Goal: Task Accomplishment & Management: Use online tool/utility

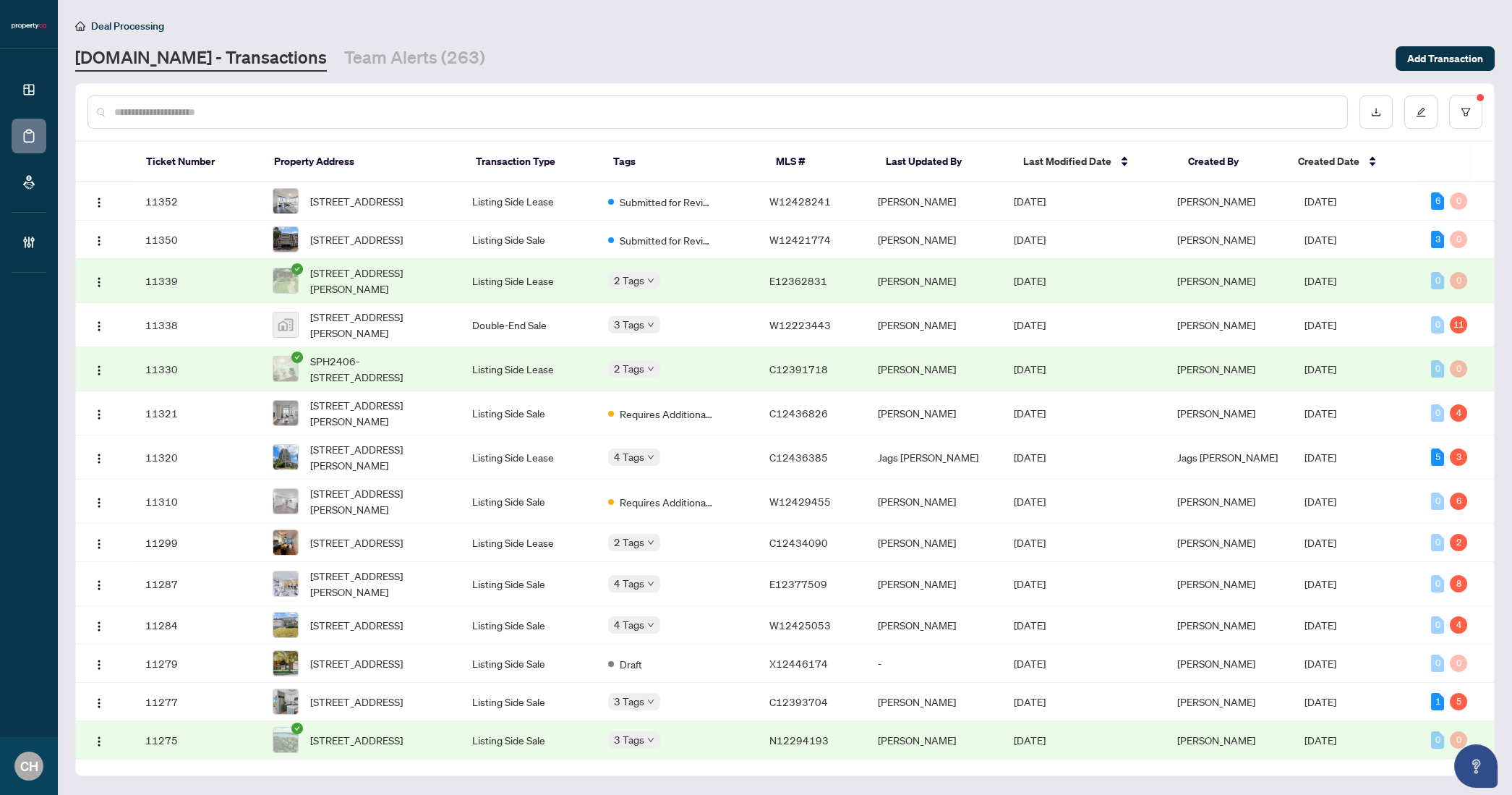
click at [126, 117] on input "text" at bounding box center [724, 112] width 1221 height 16
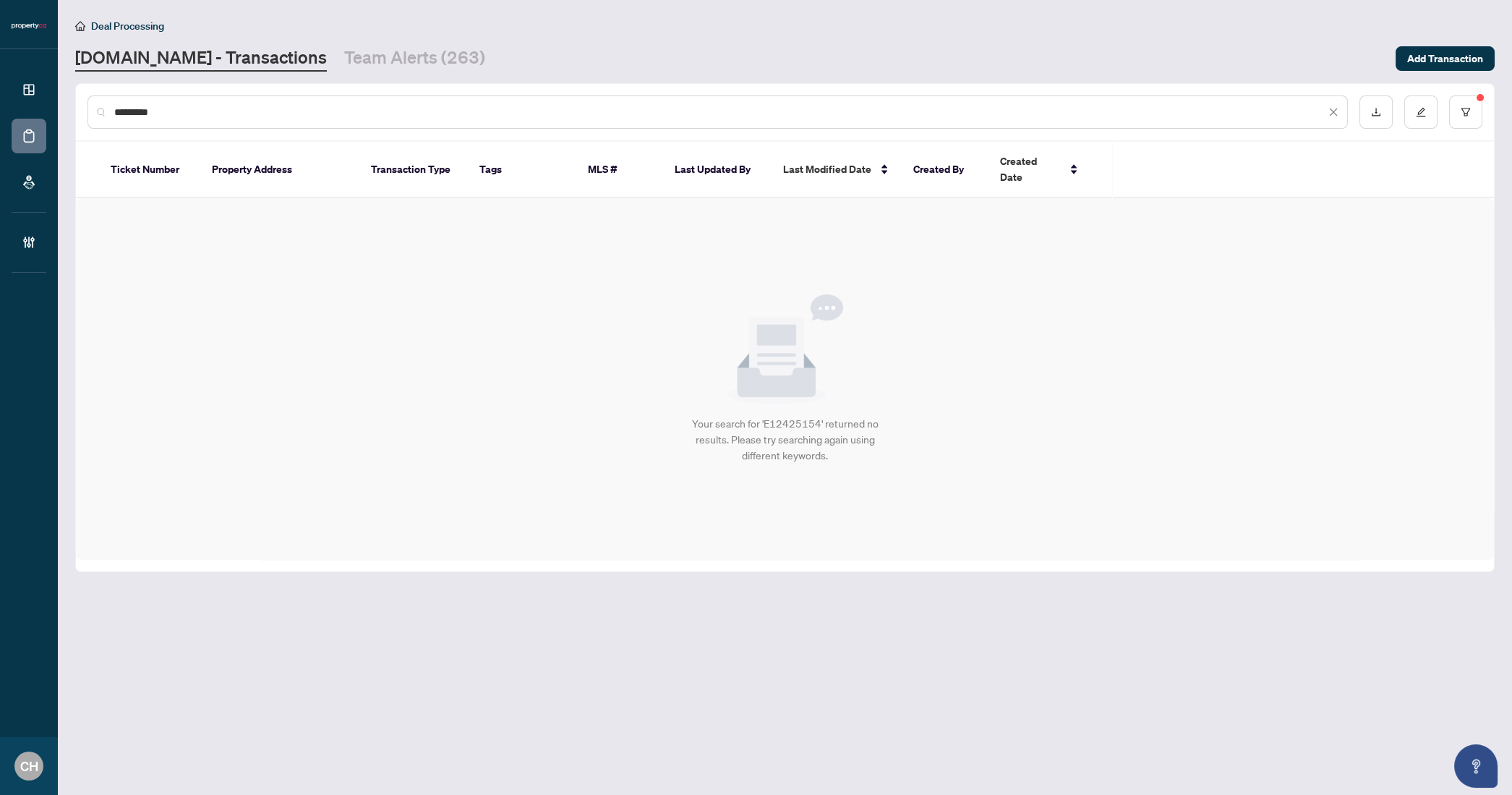
click at [147, 105] on input "*********" at bounding box center [720, 112] width 1211 height 16
paste input "text"
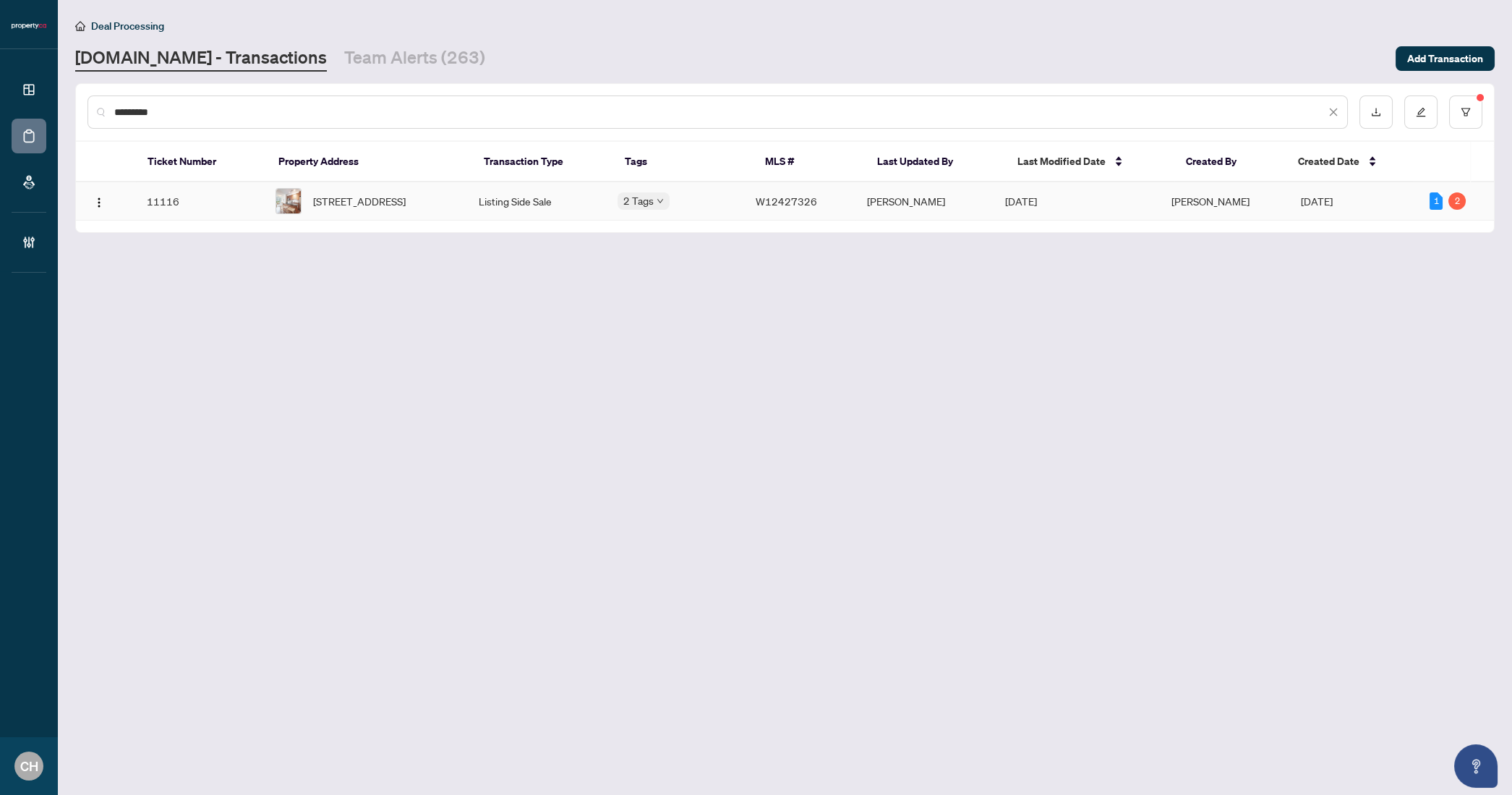
click at [968, 213] on td "[PERSON_NAME]" at bounding box center [924, 201] width 139 height 38
click at [223, 112] on input "*********" at bounding box center [720, 112] width 1211 height 16
click at [222, 112] on input "*********" at bounding box center [720, 112] width 1211 height 16
paste input "text"
type input "*********"
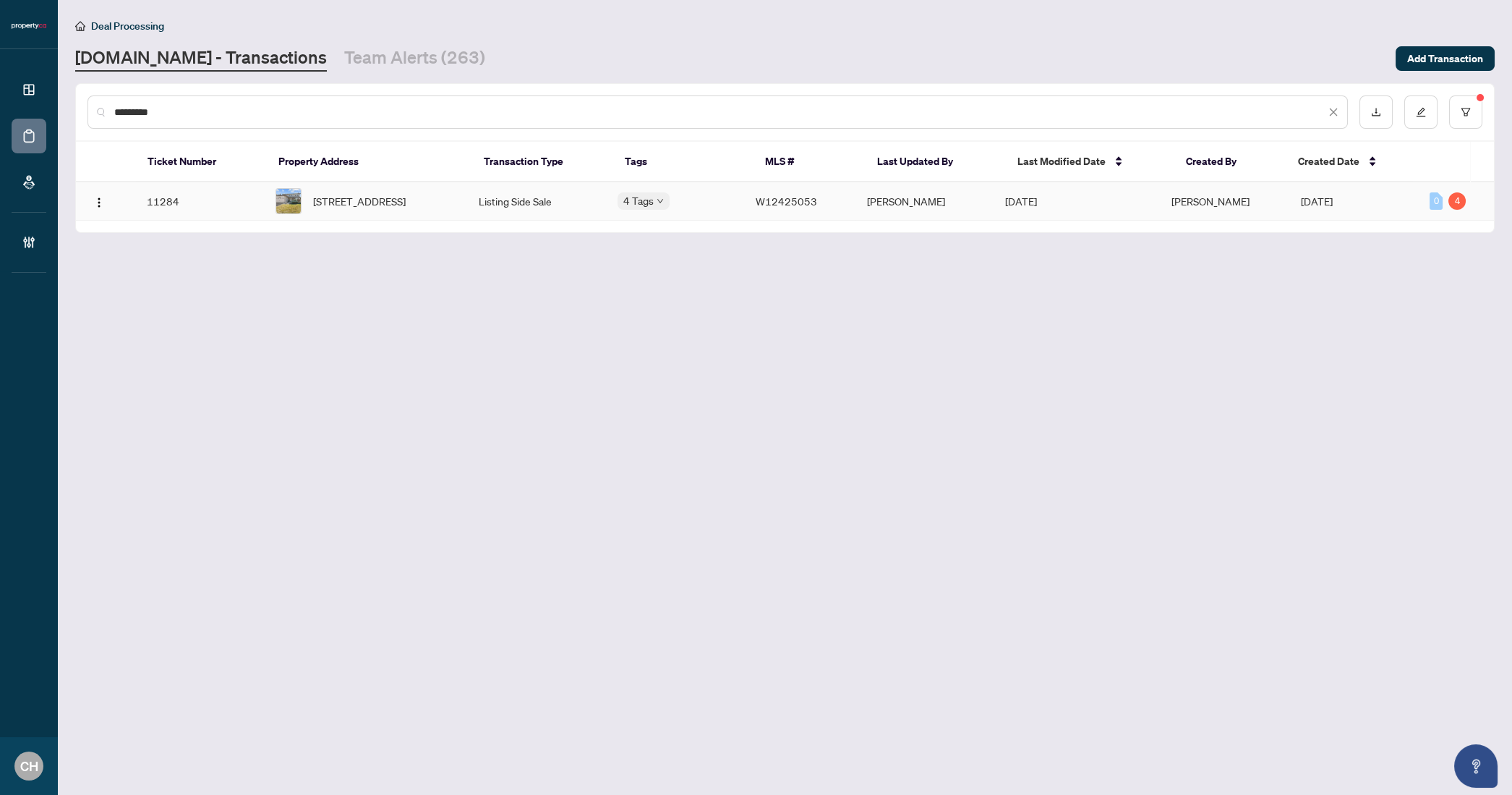
click at [591, 193] on td "Listing Side Sale" at bounding box center [536, 201] width 139 height 38
click at [217, 108] on input "*********" at bounding box center [720, 112] width 1211 height 16
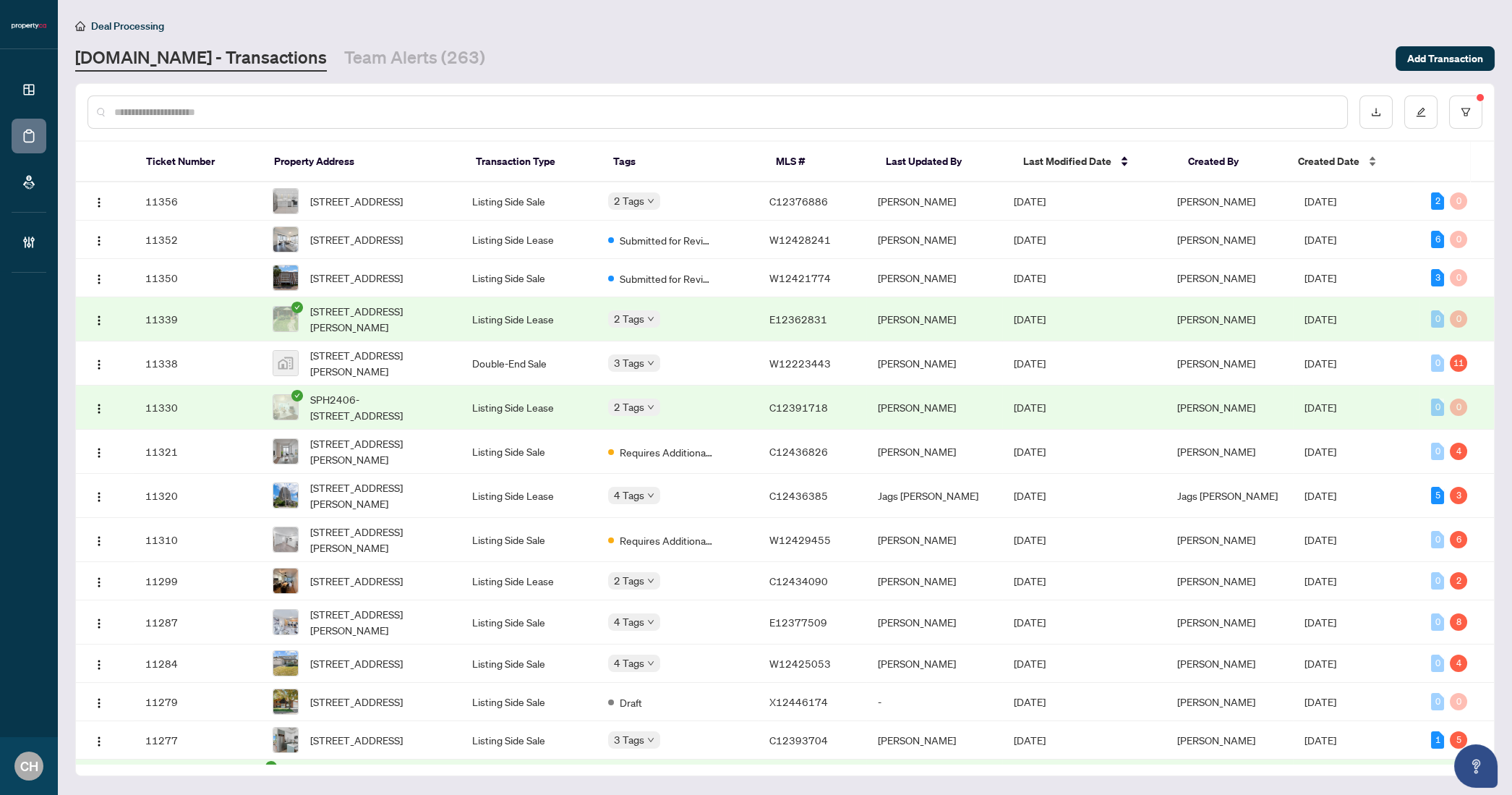
click at [1314, 165] on span "Created Date" at bounding box center [1328, 161] width 61 height 16
drag, startPoint x: 780, startPoint y: 246, endPoint x: 836, endPoint y: 247, distance: 56.0
click at [836, 247] on td "W12428241" at bounding box center [811, 239] width 108 height 38
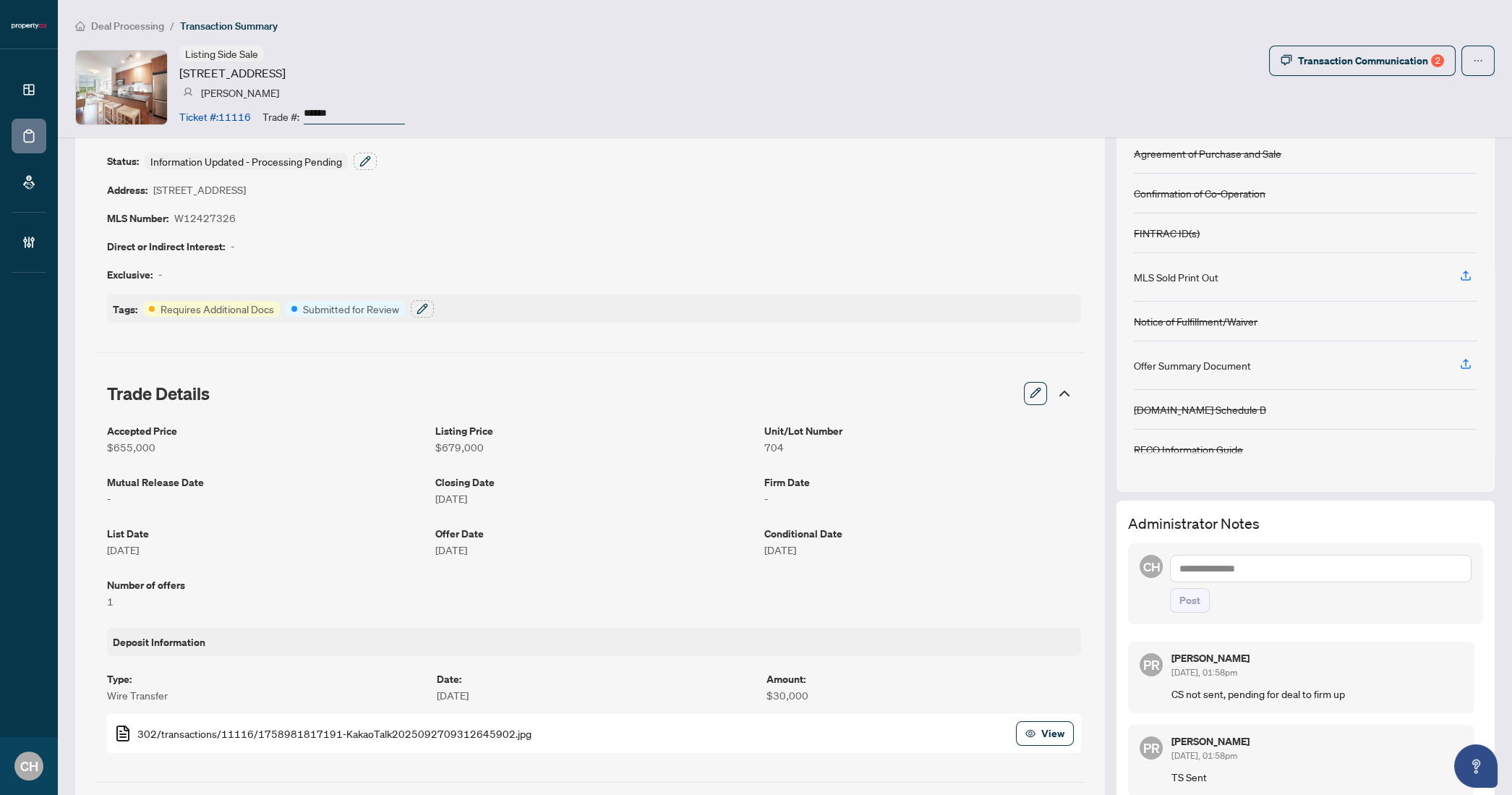
scroll to position [64, 0]
click at [1055, 388] on icon at bounding box center [1064, 393] width 17 height 17
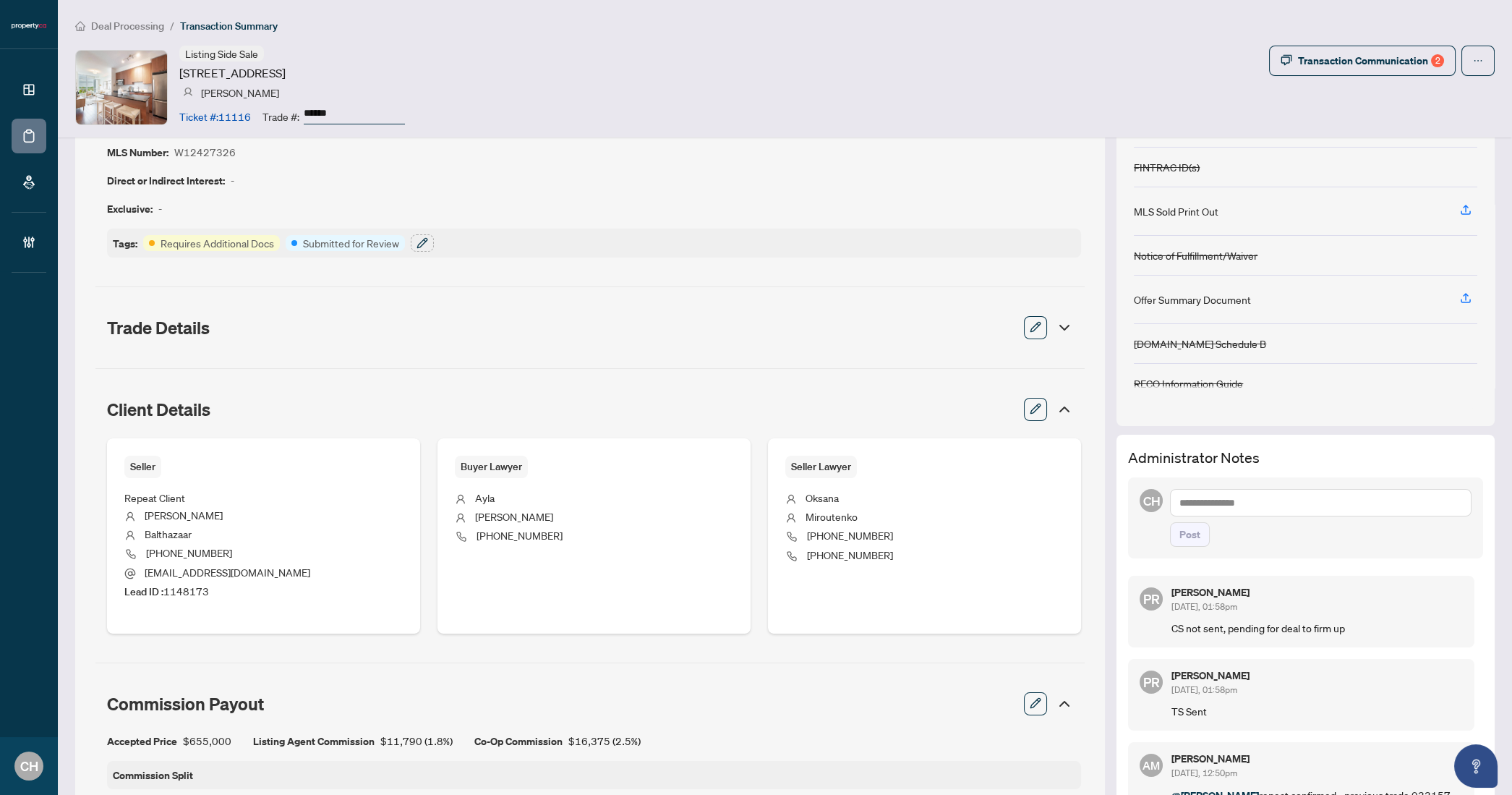
scroll to position [174, 0]
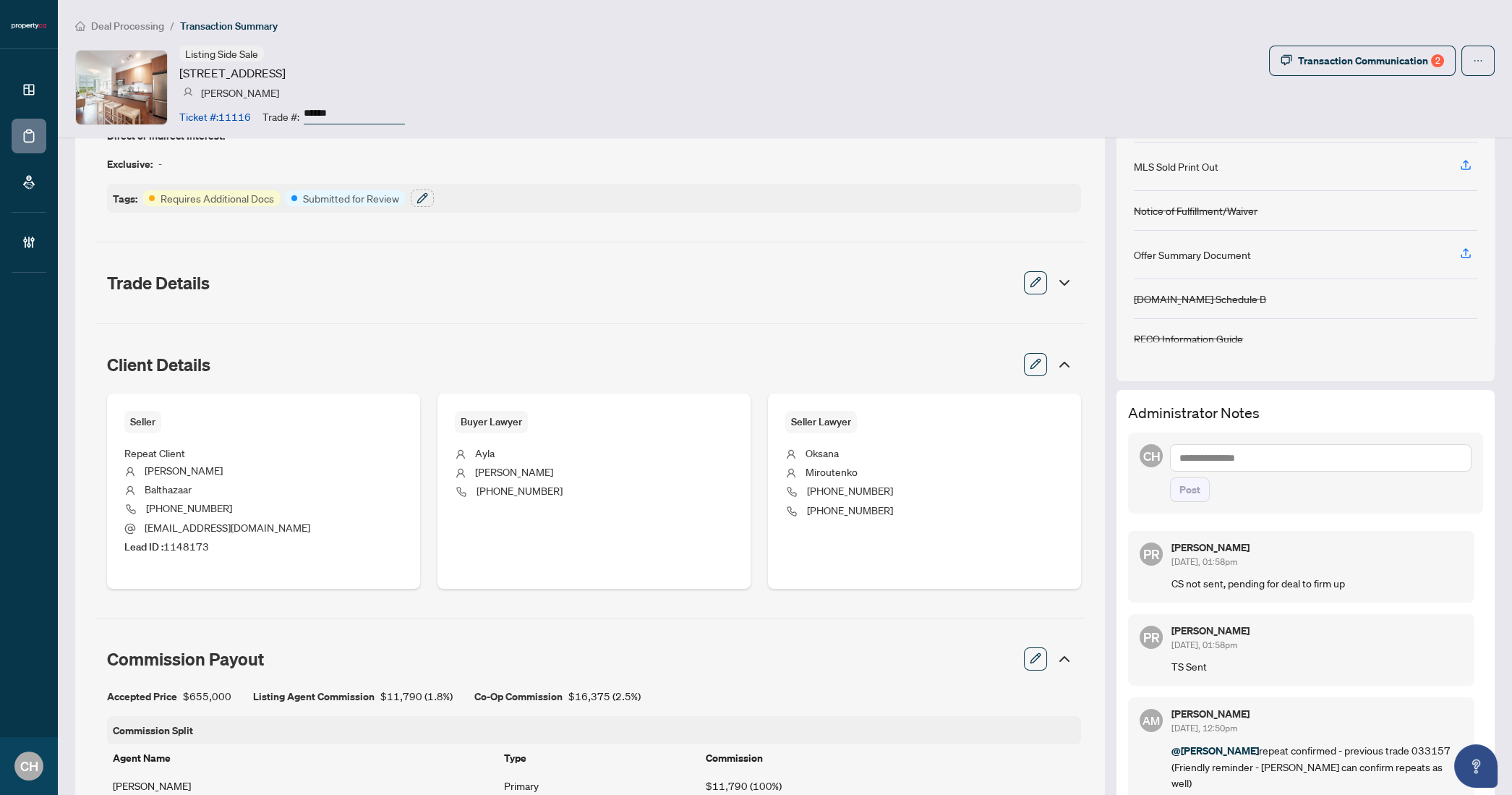
click at [1060, 362] on icon at bounding box center [1064, 364] width 9 height 4
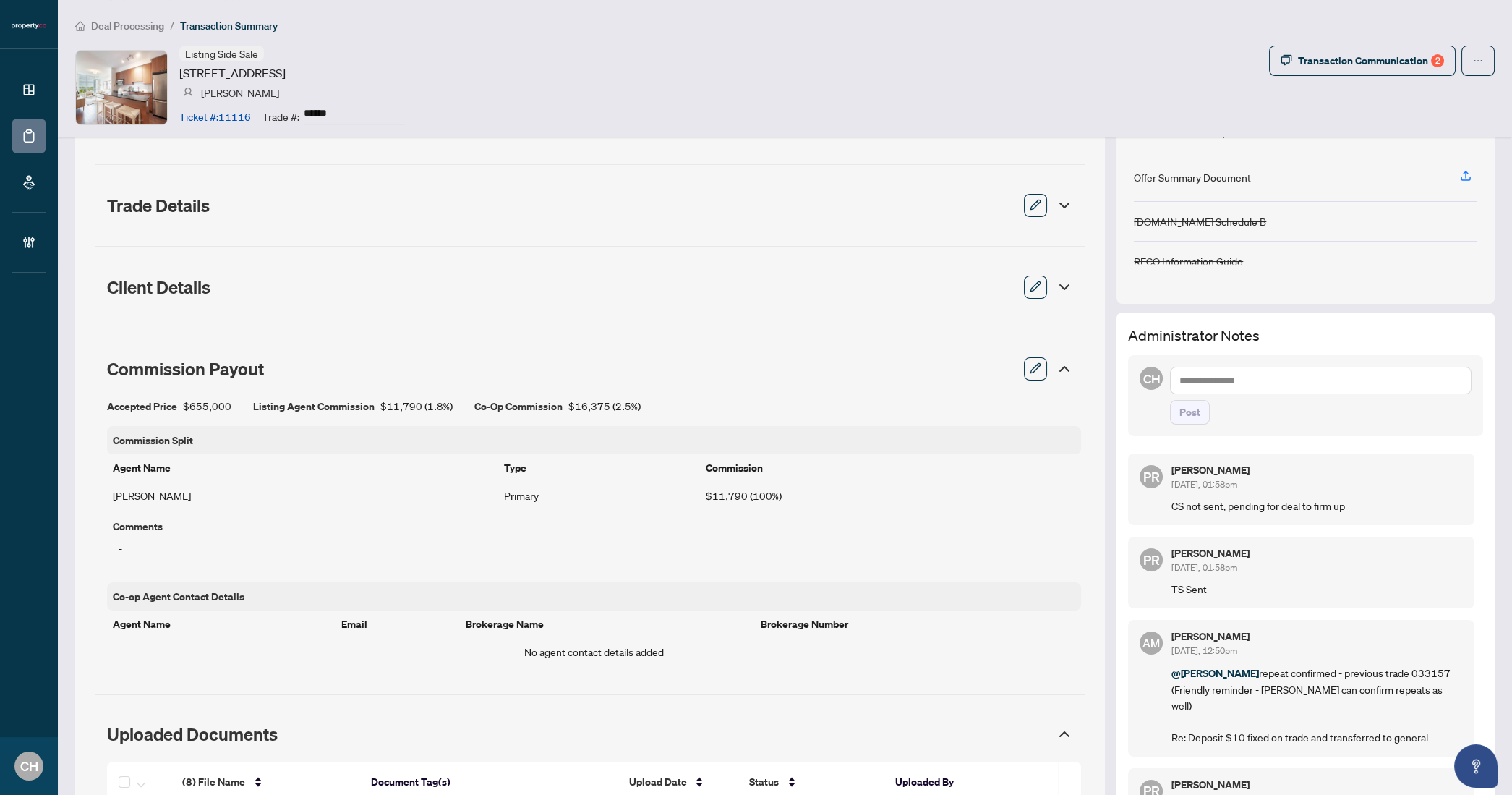
scroll to position [256, 0]
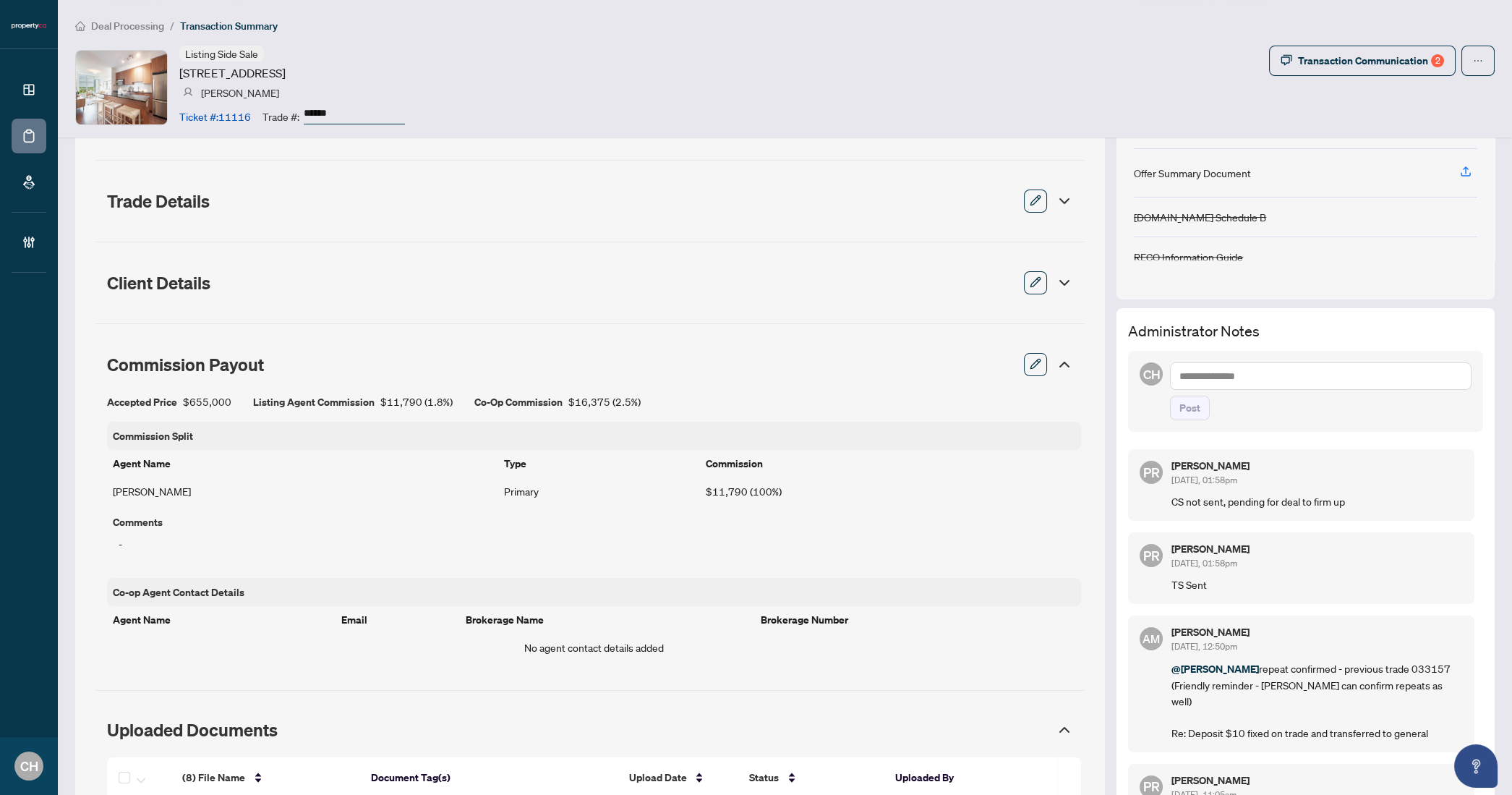
click at [1060, 362] on icon at bounding box center [1064, 364] width 9 height 4
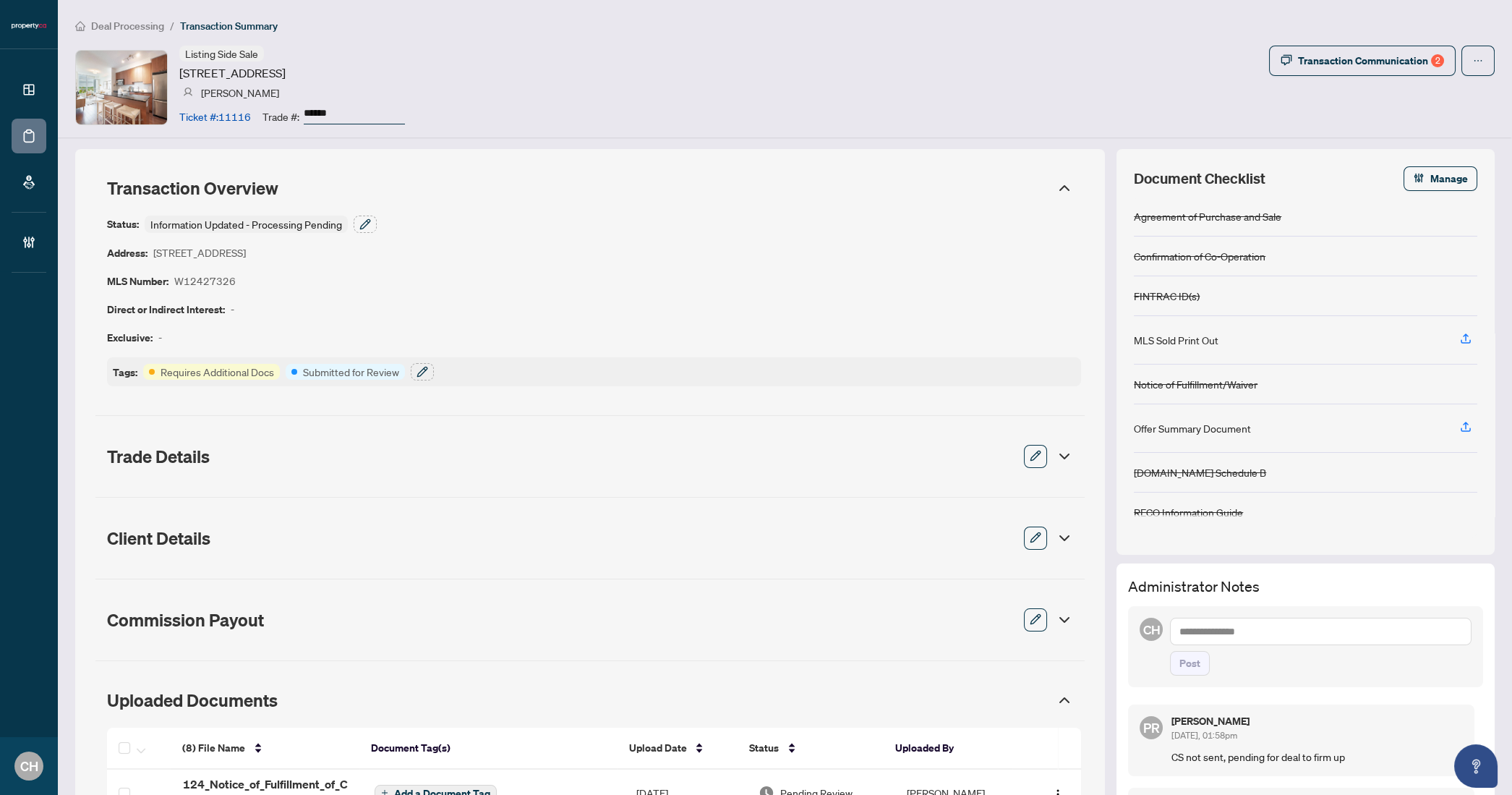
scroll to position [597, 0]
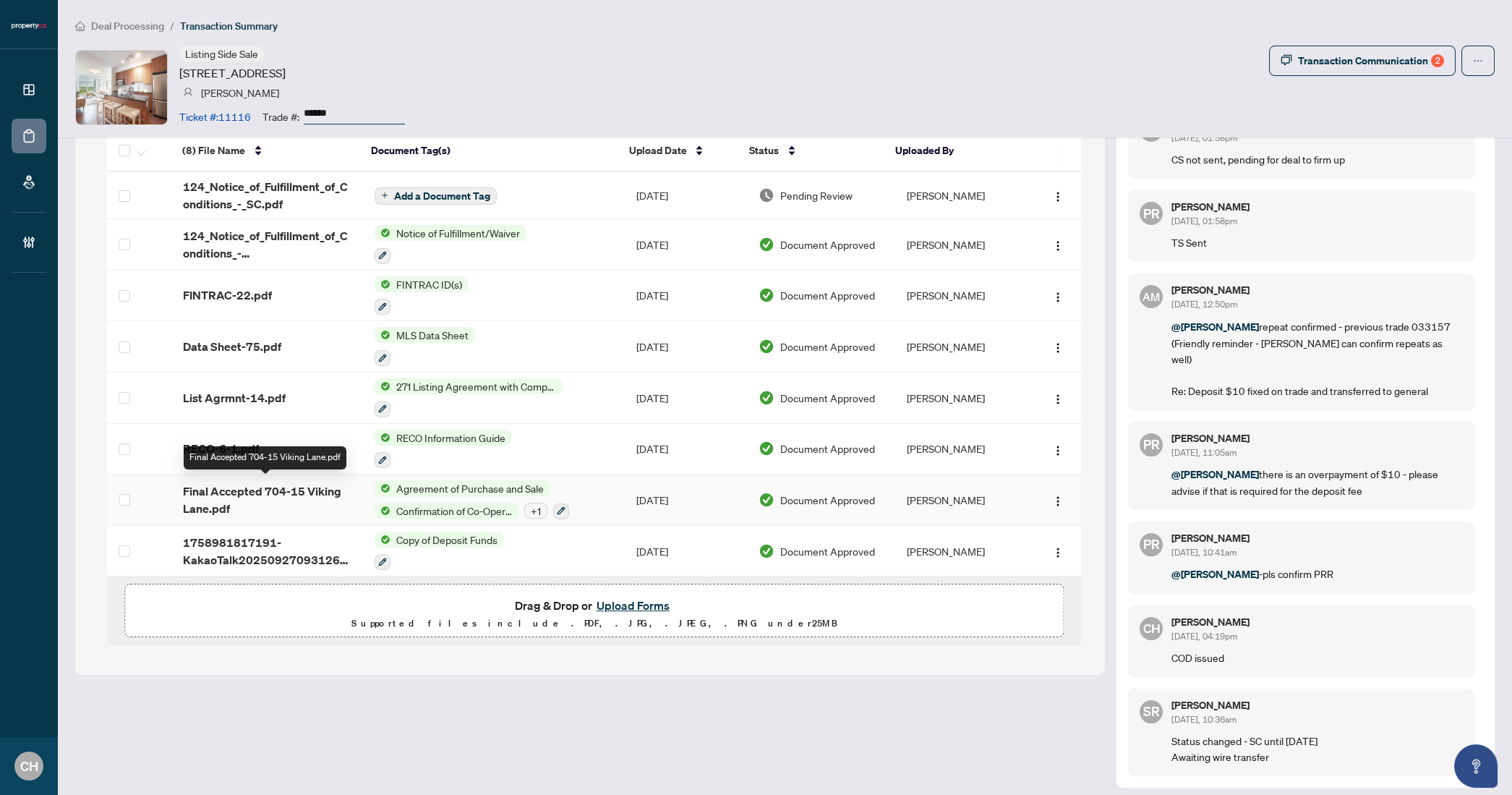
click at [235, 494] on span "Final Accepted 704-15 Viking Lane.pdf" at bounding box center [267, 499] width 169 height 35
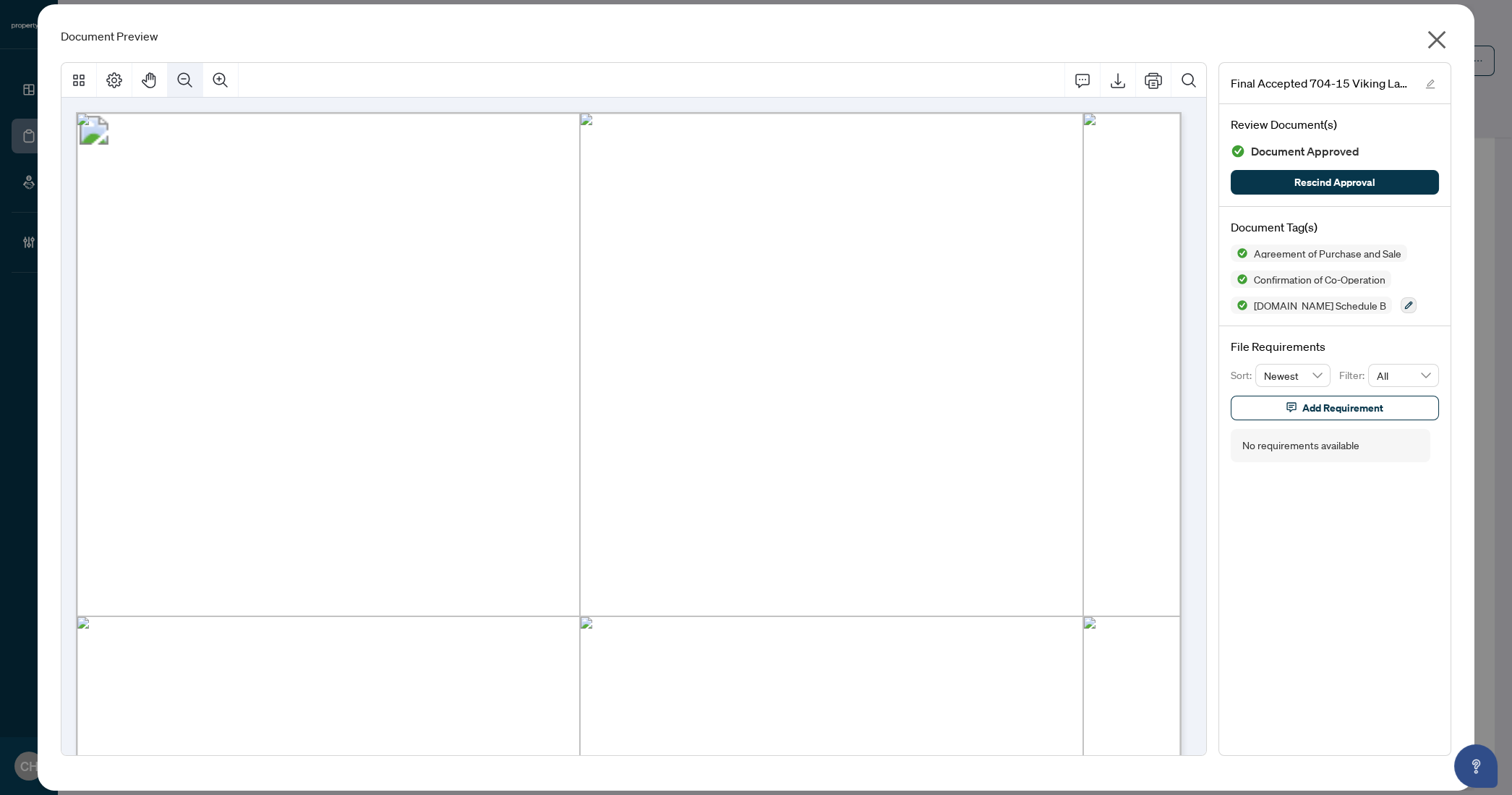
click at [175, 74] on button "Zoom Out" at bounding box center [185, 80] width 35 height 35
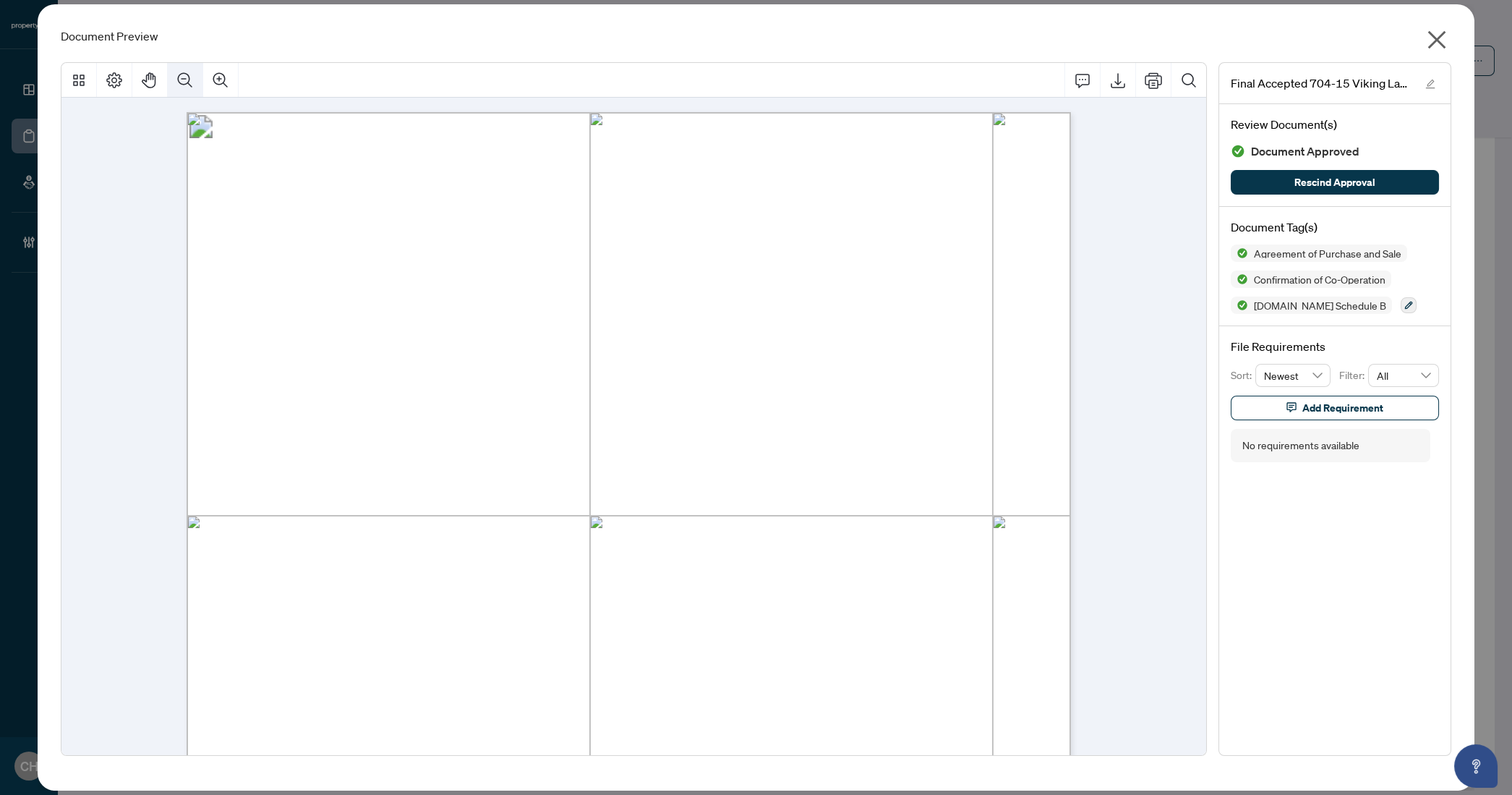
click at [175, 74] on button "Zoom Out" at bounding box center [185, 80] width 35 height 35
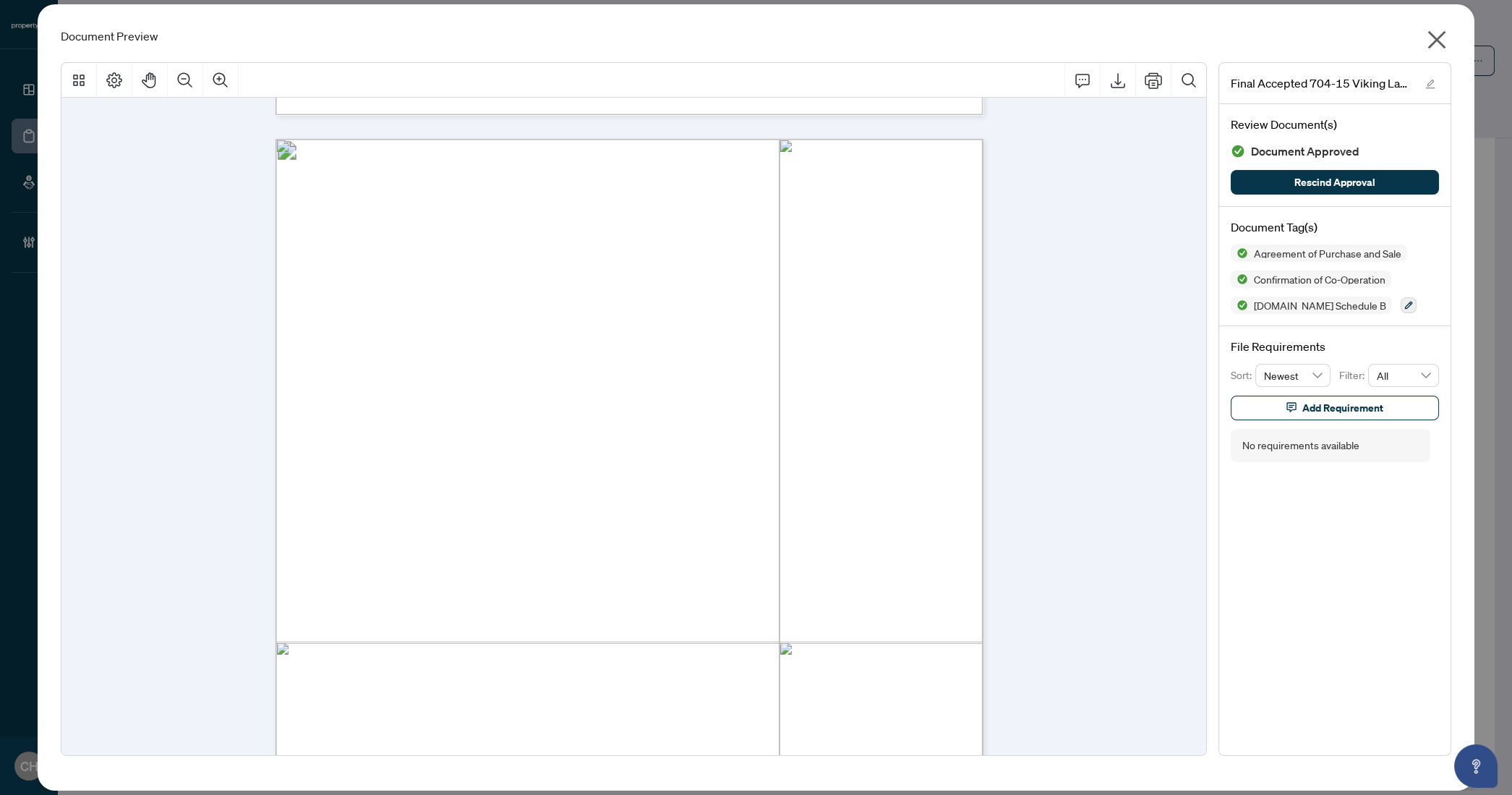
scroll to position [3907, 0]
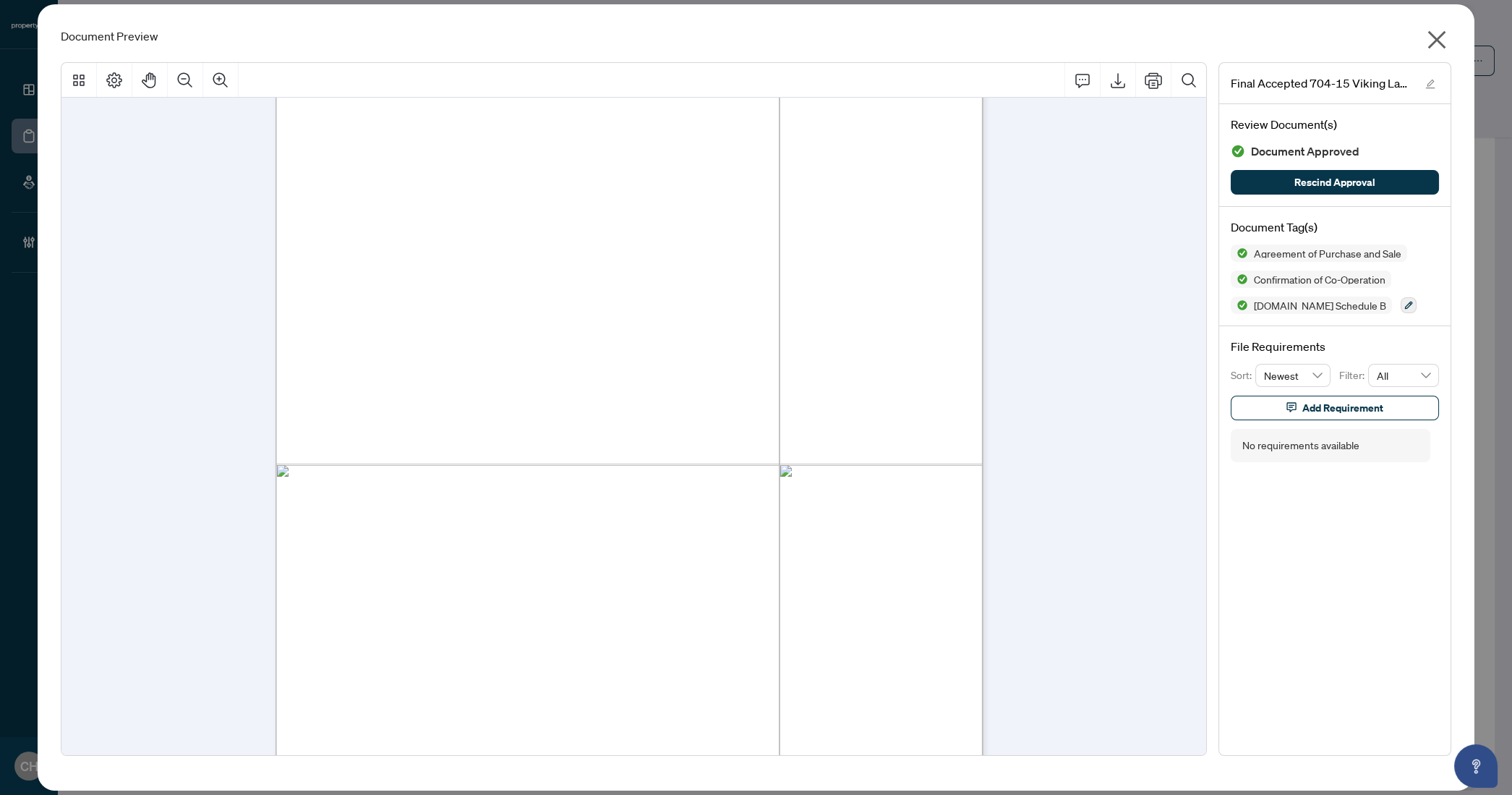
drag, startPoint x: 341, startPoint y: 426, endPoint x: 385, endPoint y: 423, distance: 44.1
click at [385, 423] on span "JIN HAN" at bounding box center [382, 423] width 80 height 11
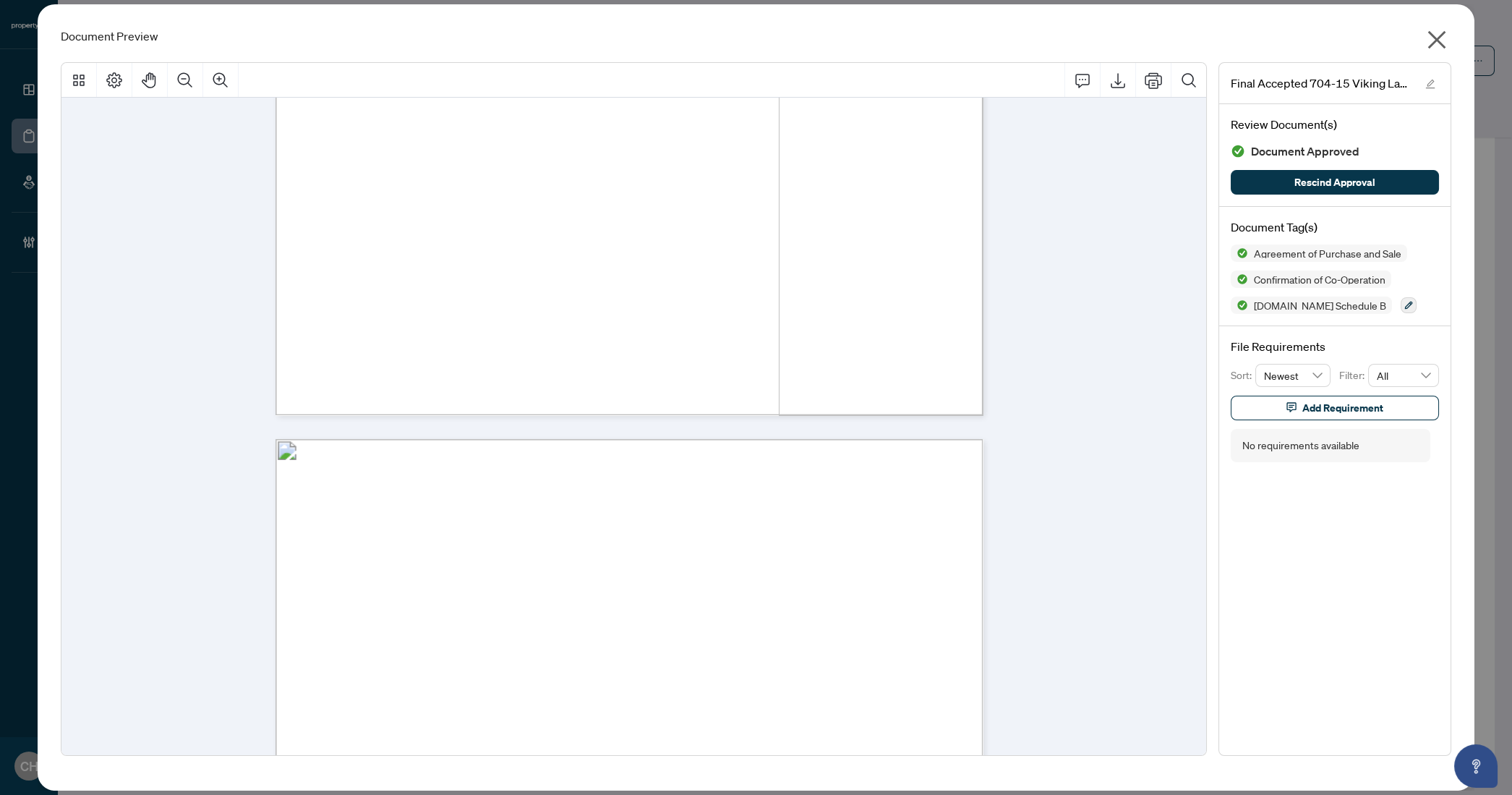
scroll to position [3979, 0]
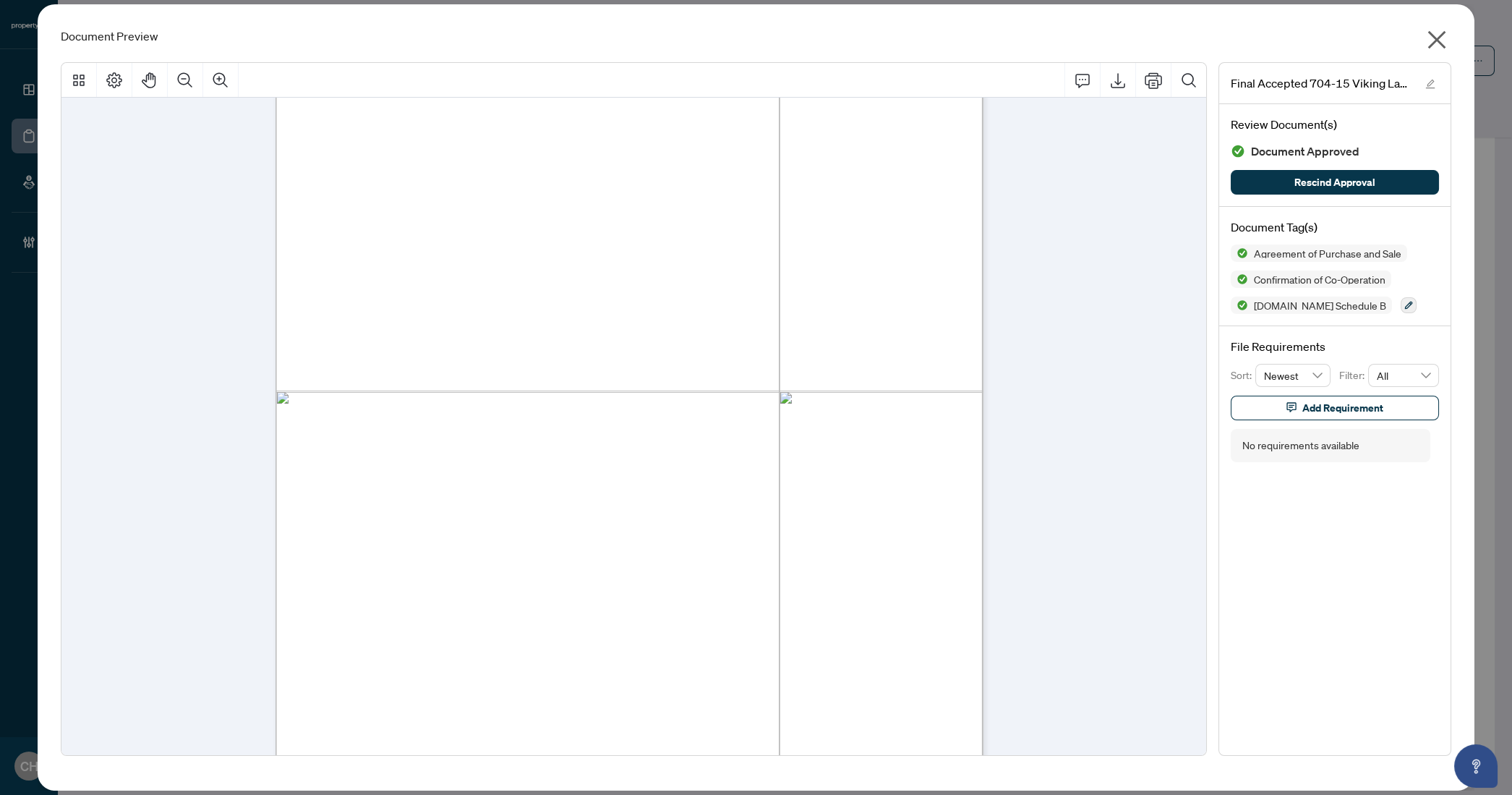
click at [1439, 41] on icon "close" at bounding box center [1435, 39] width 18 height 18
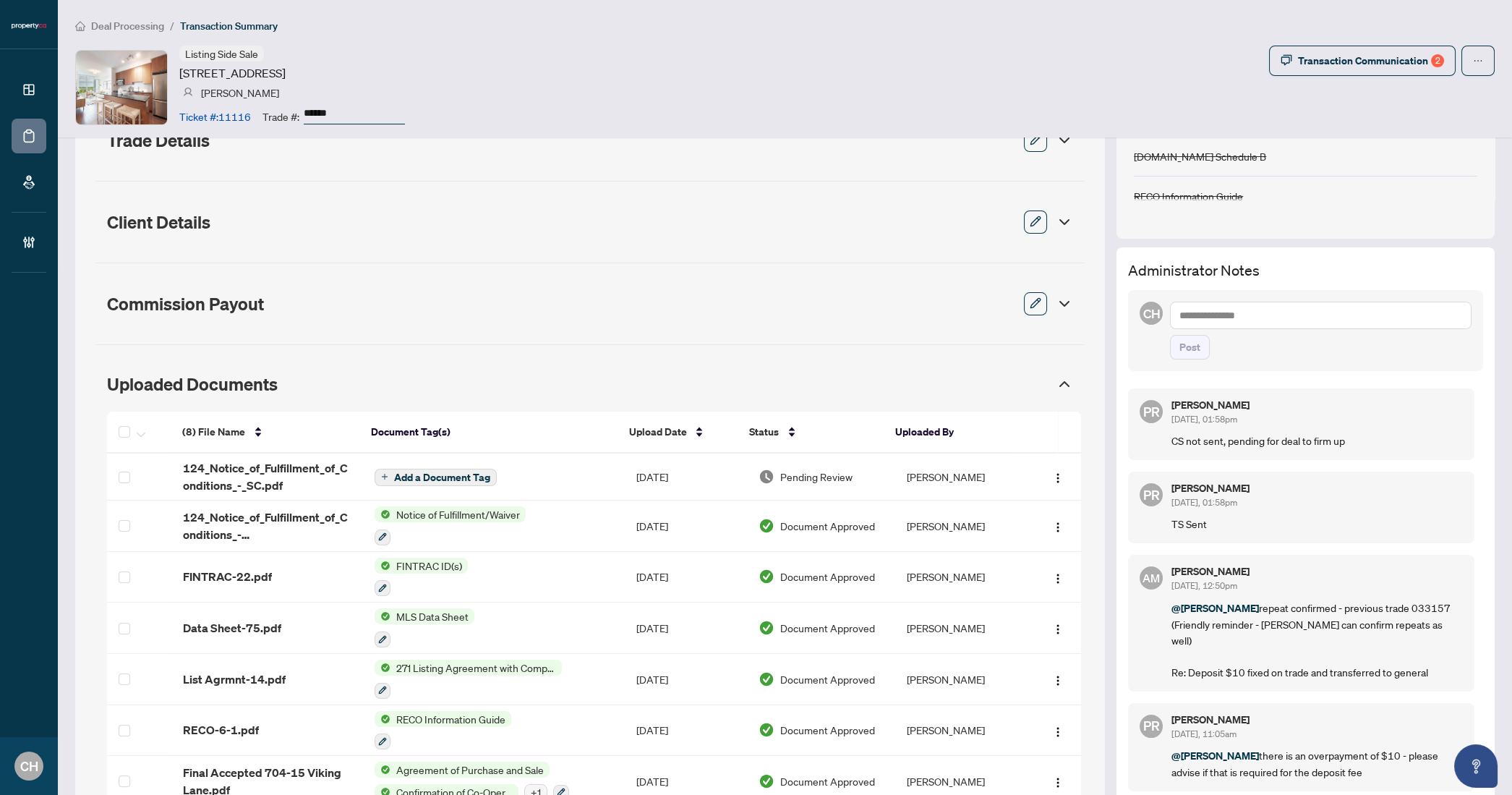
scroll to position [400, 0]
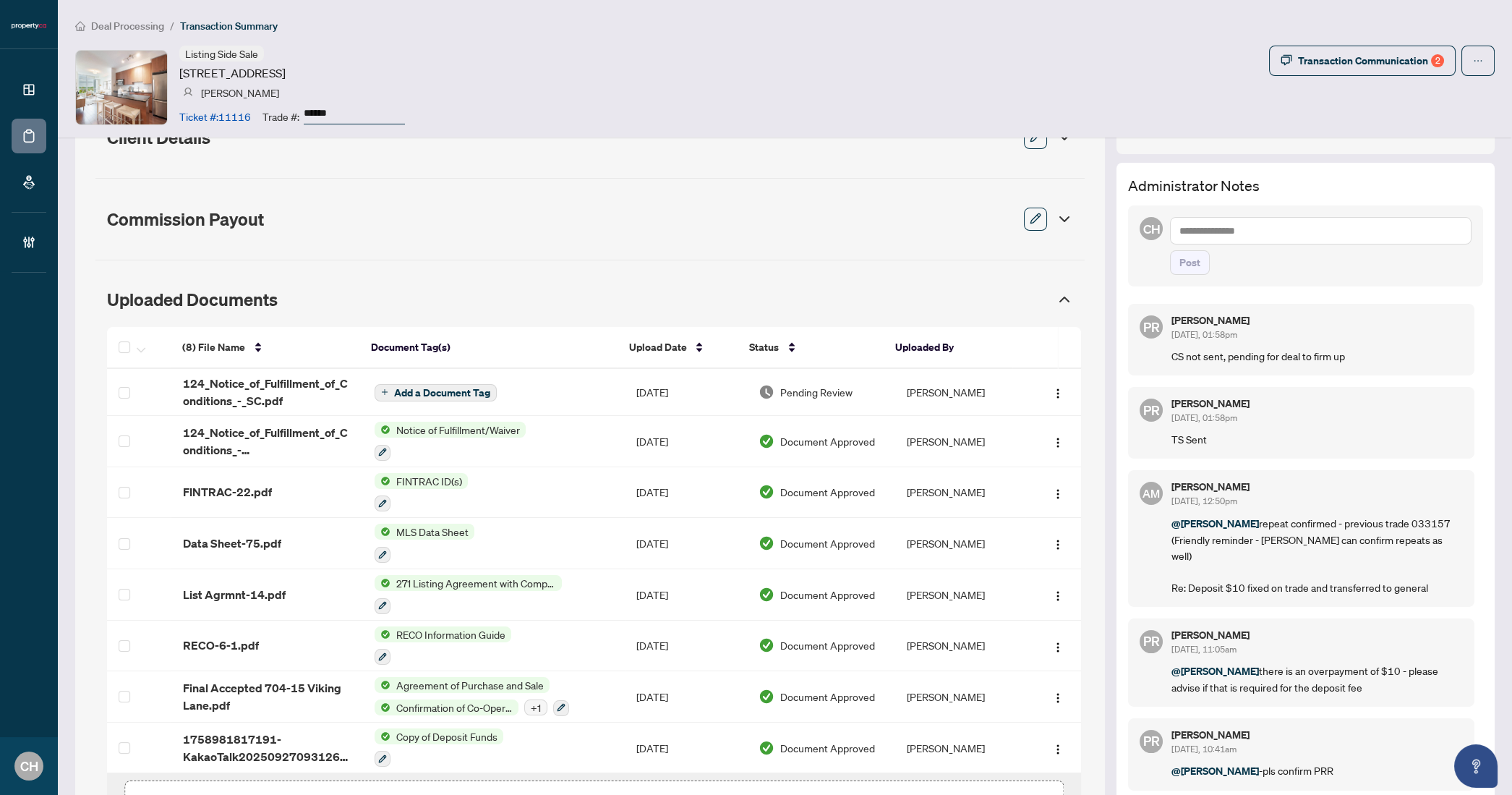
click at [1228, 245] on div "Post" at bounding box center [1320, 246] width 302 height 58
type textarea "**********"
click at [1170, 251] on button "Post" at bounding box center [1189, 262] width 40 height 25
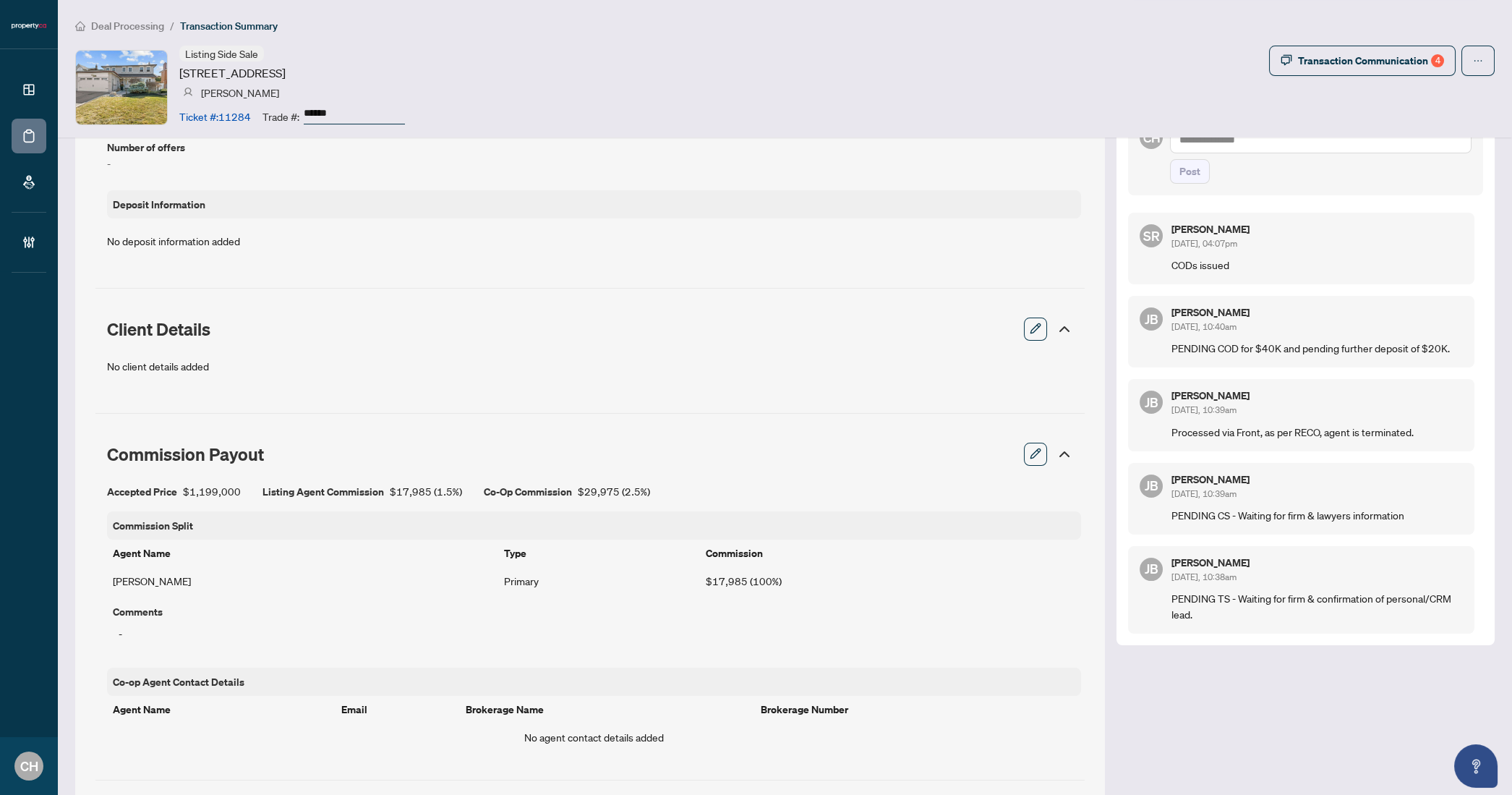
scroll to position [333, 0]
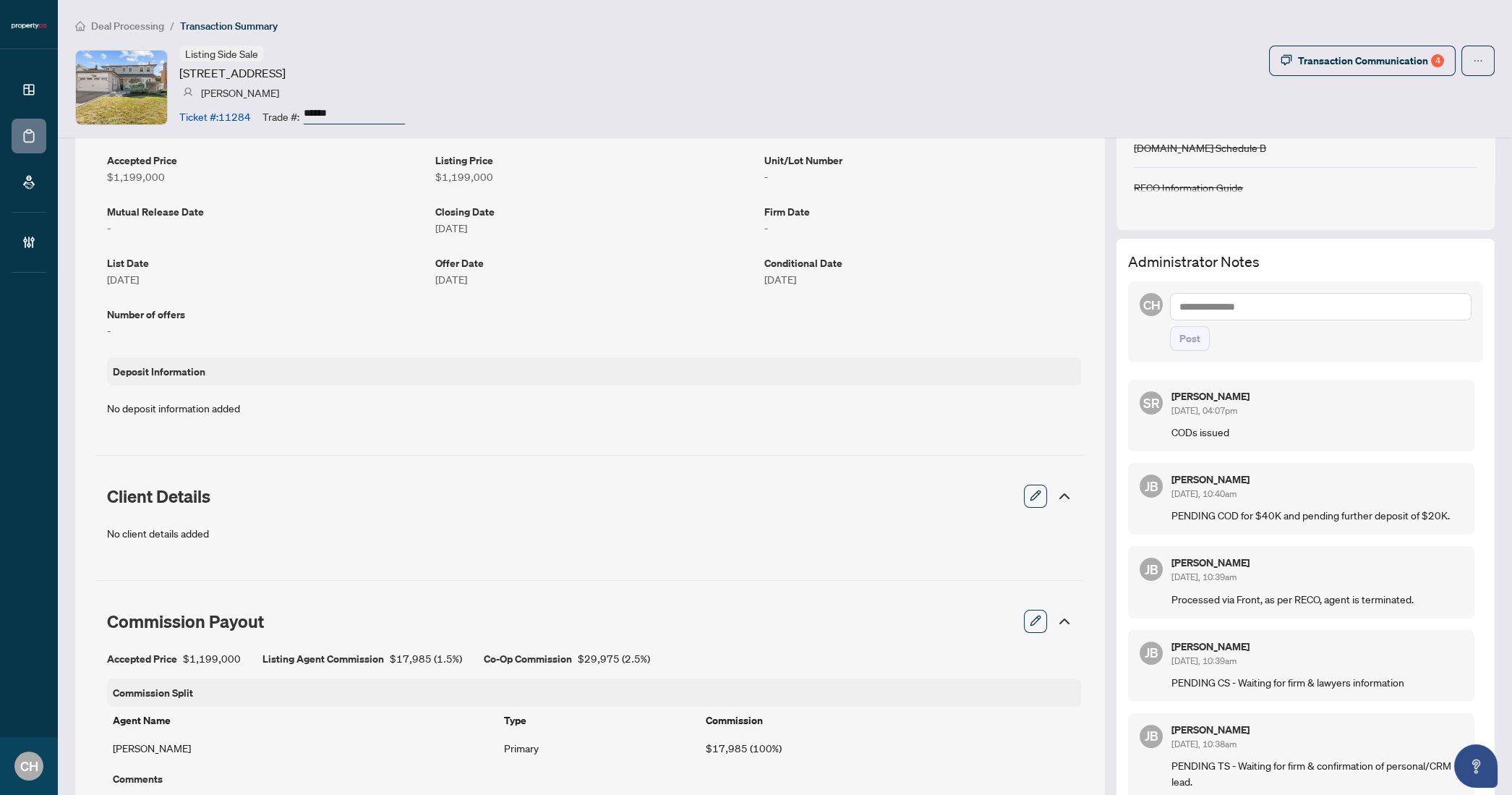
click at [1219, 302] on textarea at bounding box center [1320, 307] width 302 height 27
click at [702, 462] on div "Transaction Overview Status: Trade Number Generated - Pending Information Addre…" at bounding box center [589, 638] width 1030 height 1645
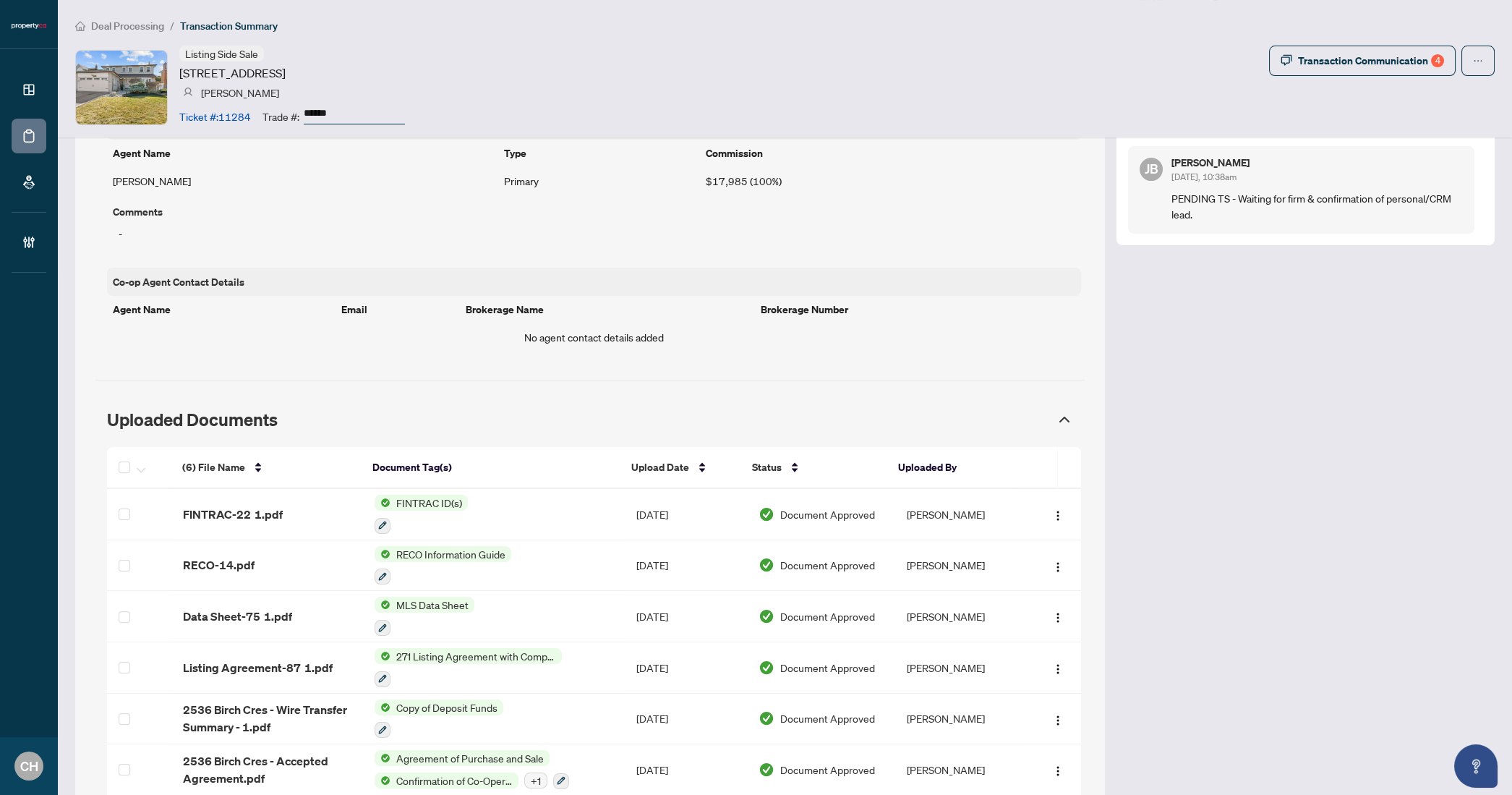
scroll to position [1011, 0]
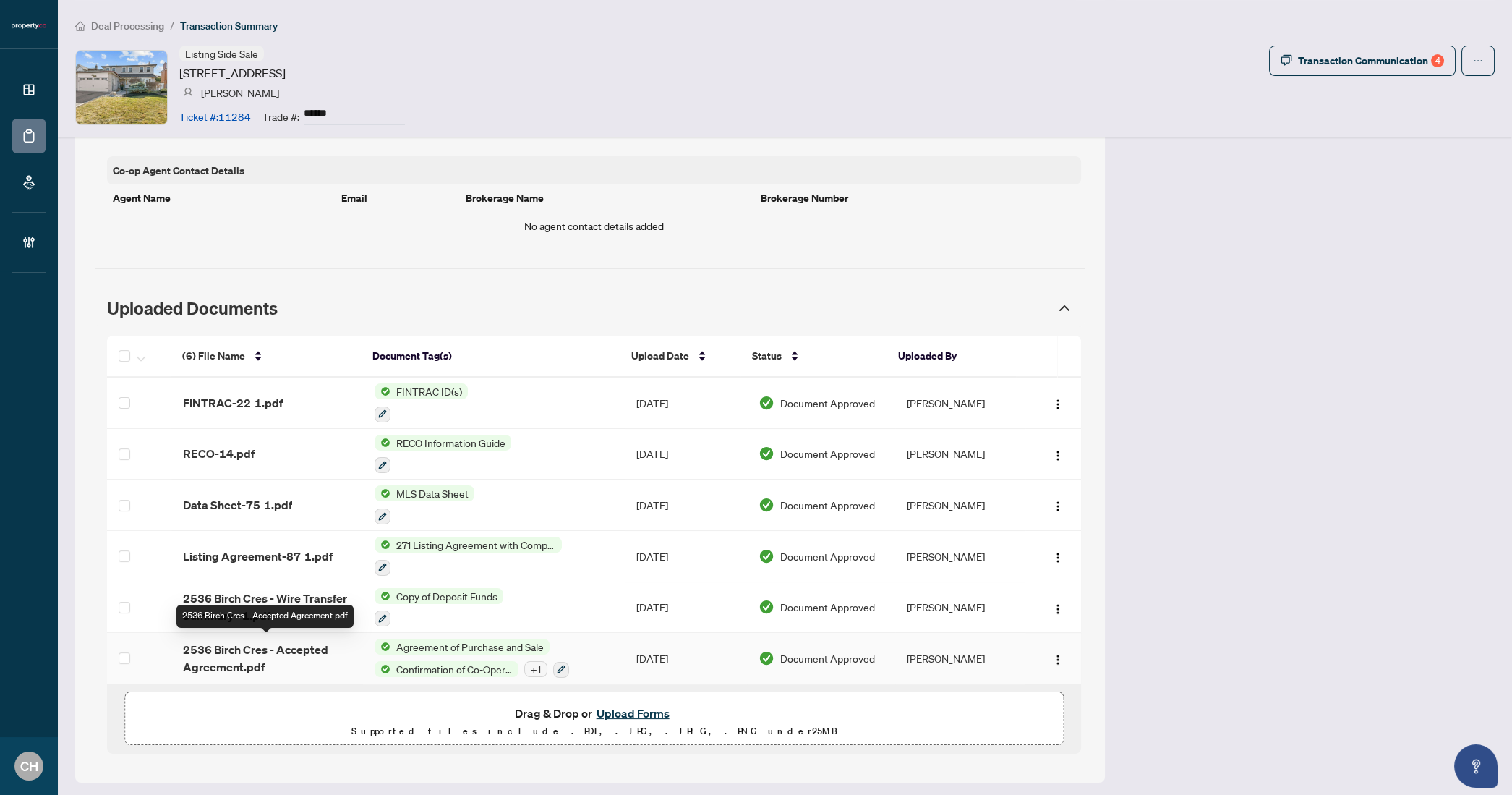
click at [294, 660] on span "2536 Birch Cres - Accepted Agreement.pdf" at bounding box center [267, 658] width 169 height 35
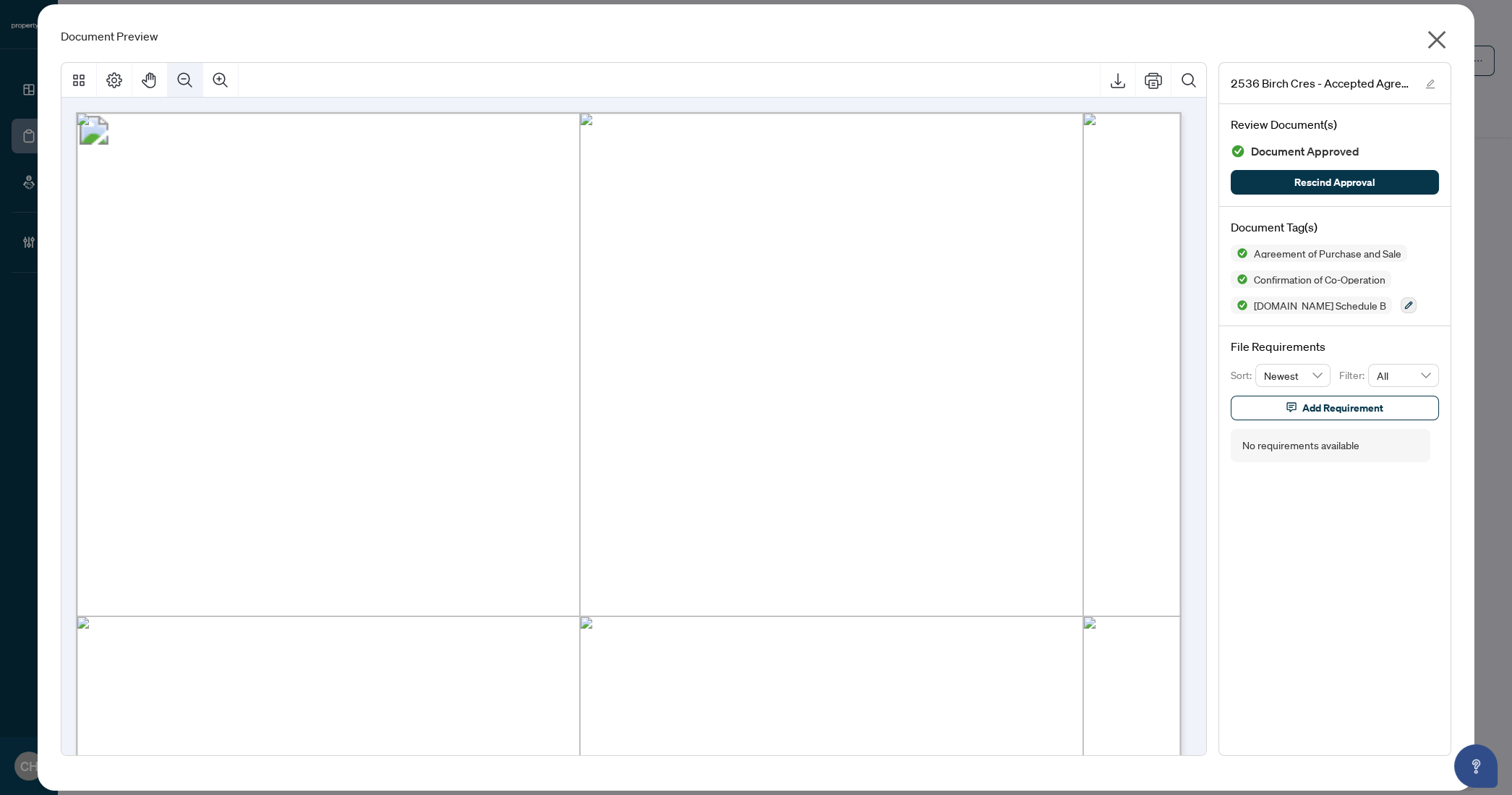
click at [175, 65] on button "Zoom Out" at bounding box center [185, 80] width 35 height 35
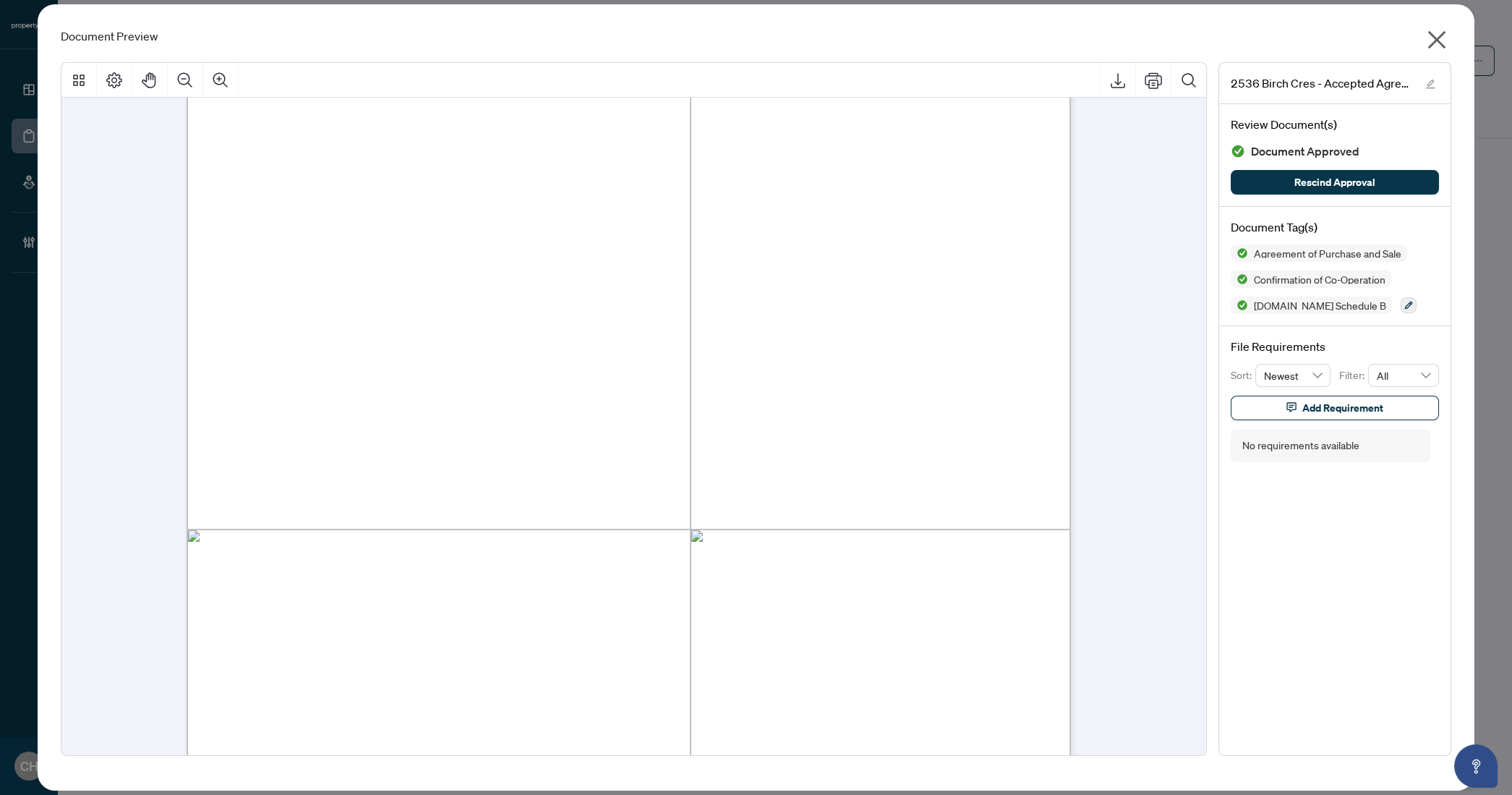
scroll to position [7141, 0]
drag, startPoint x: 404, startPoint y: 629, endPoint x: 487, endPoint y: 629, distance: 83.0
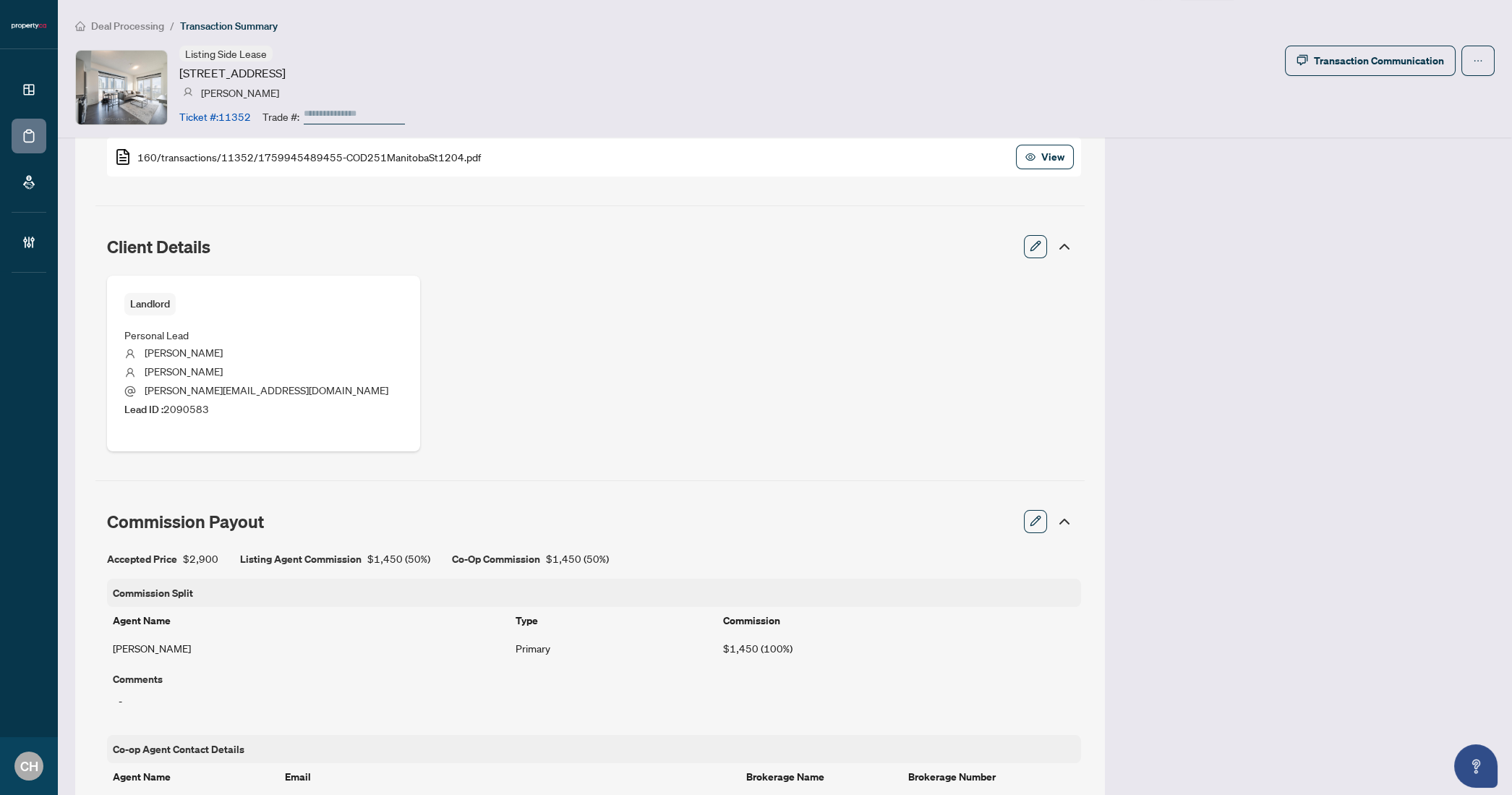
scroll to position [457, 0]
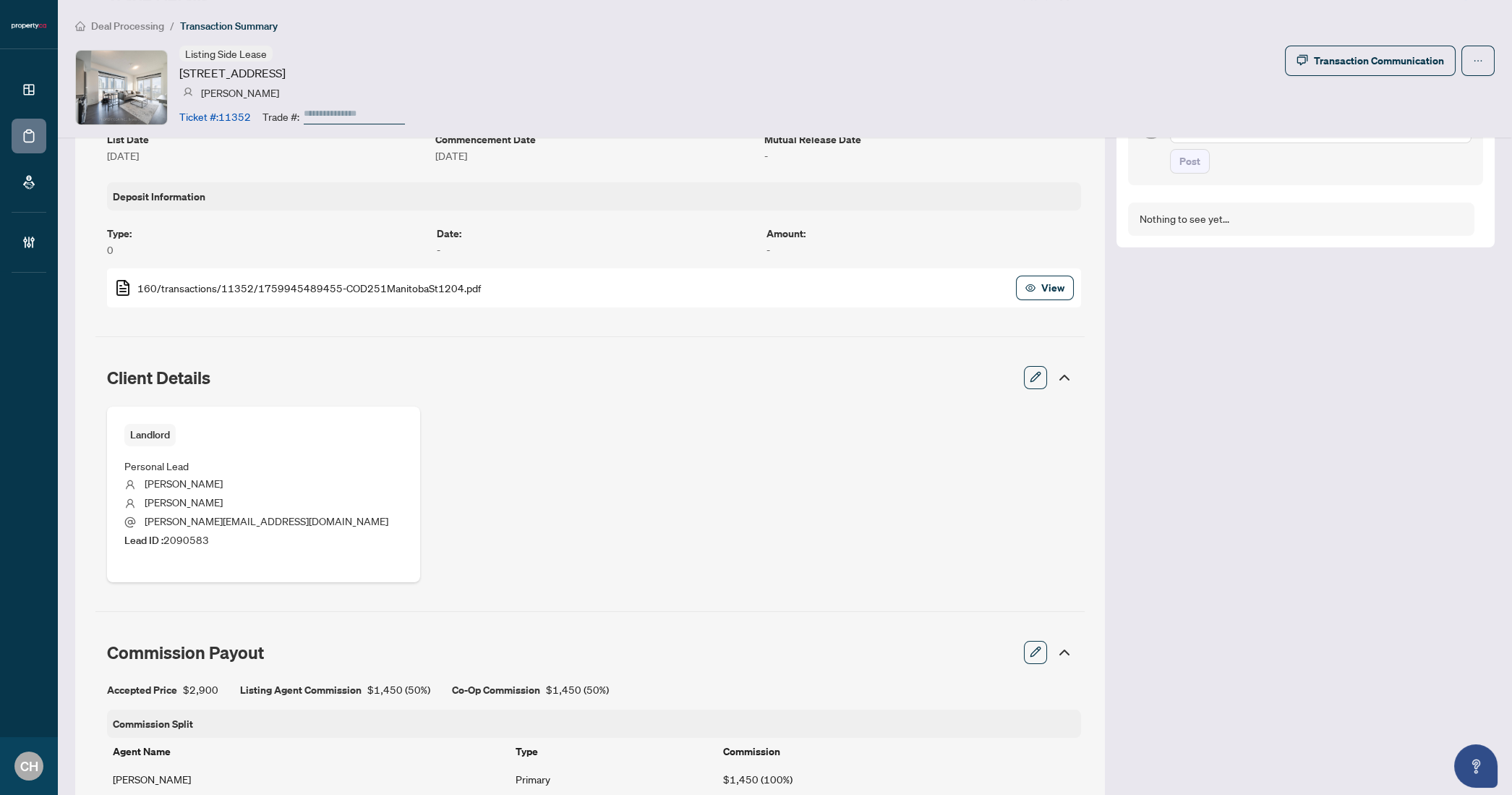
drag, startPoint x: 82, startPoint y: 132, endPoint x: 1134, endPoint y: 11, distance: 1058.9
